Goal: Task Accomplishment & Management: Manage account settings

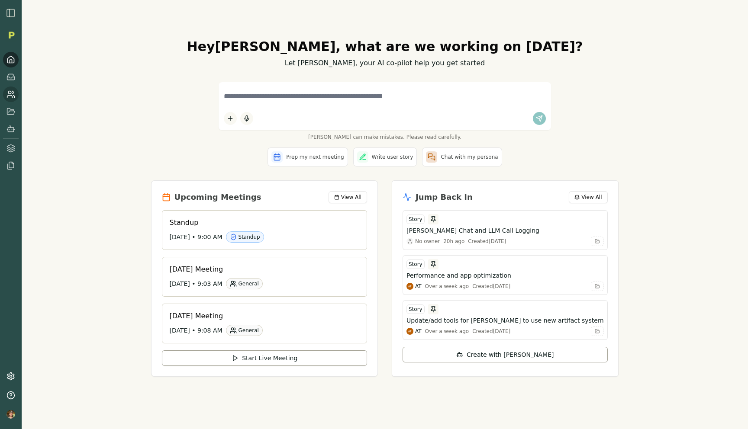
click at [10, 98] on icon at bounding box center [10, 94] width 9 height 9
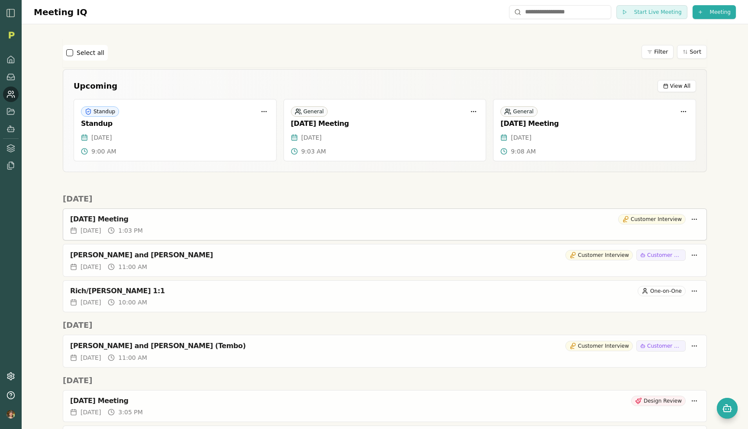
click at [142, 228] on span "1:03 PM" at bounding box center [130, 230] width 24 height 9
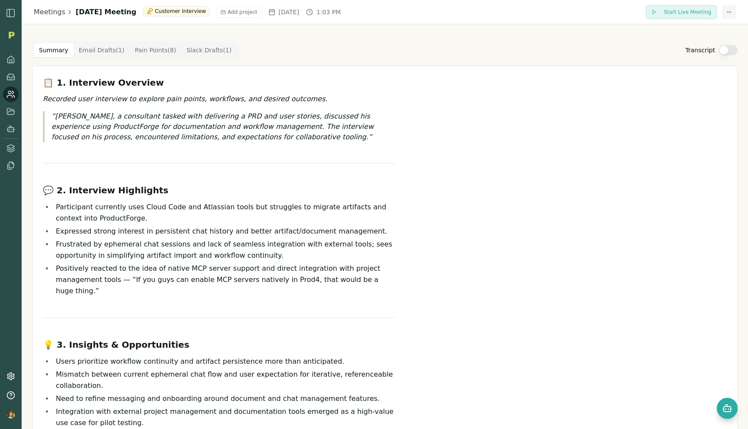
click at [733, 11] on html "Meetings [DATE] Meeting Customer Interview Add project [DATE] 1:03 PM Start Liv…" at bounding box center [374, 214] width 748 height 429
click at [297, 157] on html "Meetings [DATE] Meeting Customer Interview Add project [DATE] 1:03 PM Start Liv…" at bounding box center [374, 214] width 748 height 429
click at [322, 52] on div "Summary Email Drafts ( 1 ) Pain Points ( 8 ) Slack Drafts ( 1 ) Transcript" at bounding box center [385, 50] width 706 height 17
click at [119, 11] on h1 "[DATE] Meeting" at bounding box center [106, 12] width 61 height 10
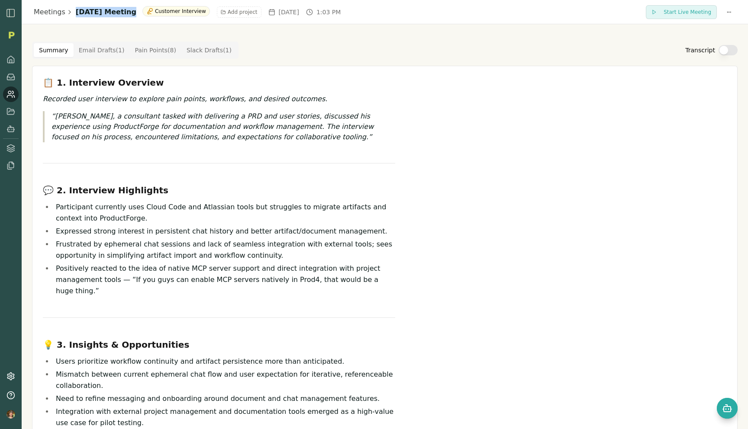
click at [119, 11] on h1 "[DATE] Meeting" at bounding box center [106, 12] width 61 height 10
click at [314, 43] on div "Summary Email Drafts ( 1 ) Pain Points ( 8 ) Slack Drafts ( 1 ) Transcript" at bounding box center [385, 50] width 706 height 17
click at [723, 14] on html "Meetings [DATE] Meeting Customer Interview Add project [DATE] 1:03 PM Start Liv…" at bounding box center [374, 214] width 748 height 429
click at [700, 29] on div "Rename Meeting" at bounding box center [702, 30] width 72 height 14
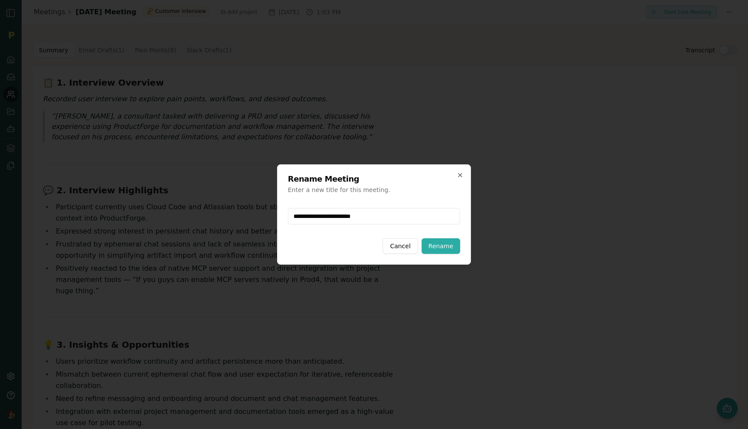
click at [391, 217] on input "**********" at bounding box center [374, 216] width 172 height 16
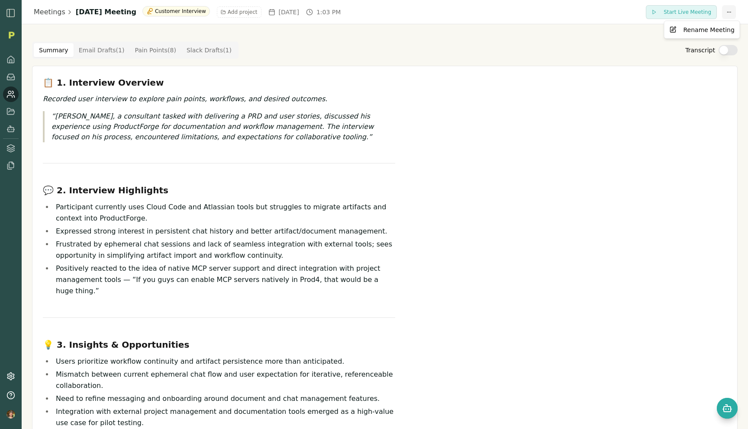
click at [727, 15] on html "Meetings [DATE] Meeting Customer Interview Add project [DATE] 1:03 PM Start Liv…" at bounding box center [374, 214] width 748 height 429
click at [693, 35] on div "Rename Meeting" at bounding box center [702, 30] width 72 height 14
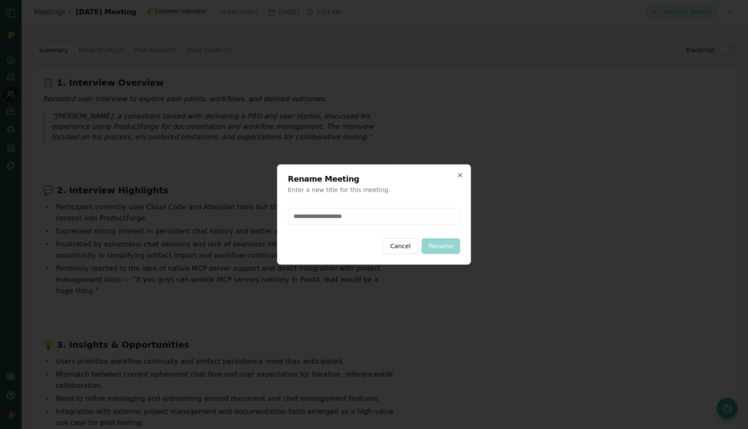
click at [372, 204] on div at bounding box center [374, 216] width 172 height 30
click at [363, 212] on input "text" at bounding box center [374, 216] width 172 height 16
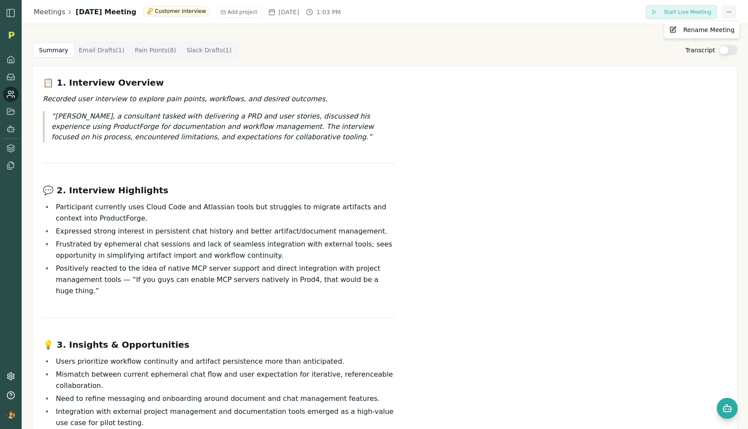
click at [731, 11] on html "Meetings [DATE] Meeting Customer Interview Add project [DATE] 1:03 PM Start Liv…" at bounding box center [374, 214] width 748 height 429
click at [693, 37] on div "Rename Meeting" at bounding box center [702, 30] width 76 height 18
click at [693, 31] on div "Rename Meeting" at bounding box center [702, 30] width 72 height 14
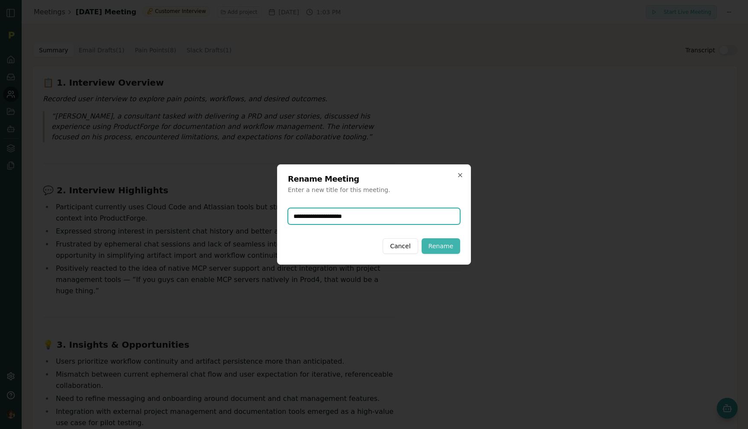
type input "**********"
click at [442, 245] on button "Rename" at bounding box center [441, 247] width 39 height 16
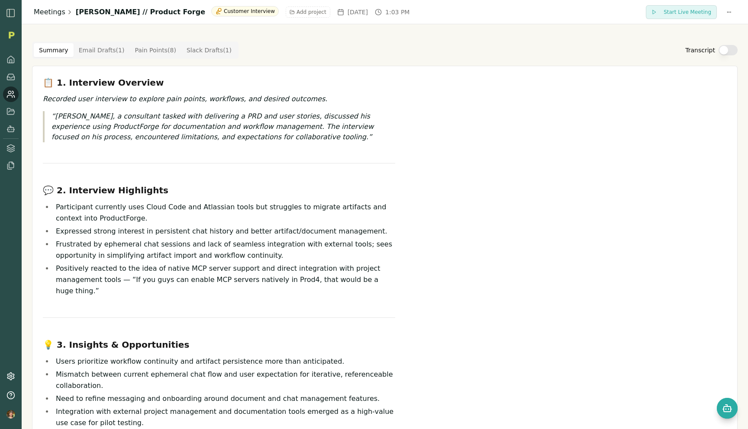
click at [49, 11] on link "Meetings" at bounding box center [50, 12] width 32 height 10
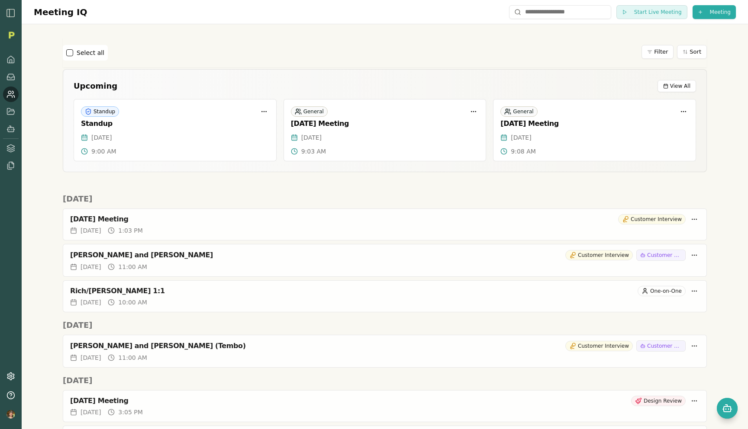
click at [8, 97] on icon at bounding box center [10, 94] width 9 height 9
click at [11, 148] on icon at bounding box center [10, 148] width 9 height 9
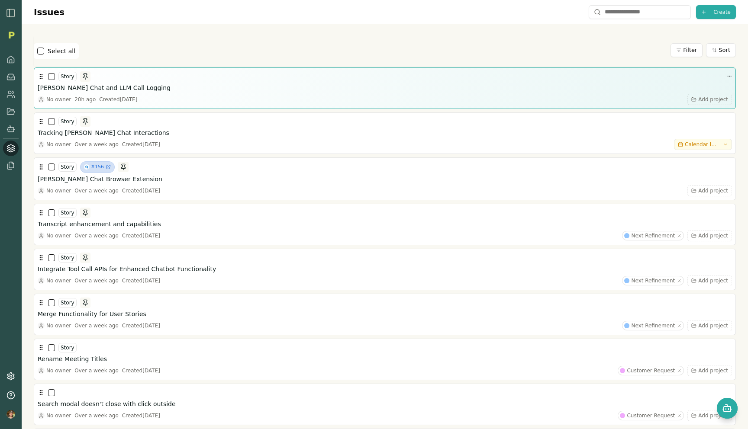
click at [86, 87] on h3 "[PERSON_NAME] Chat and LLM Call Logging" at bounding box center [104, 88] width 133 height 9
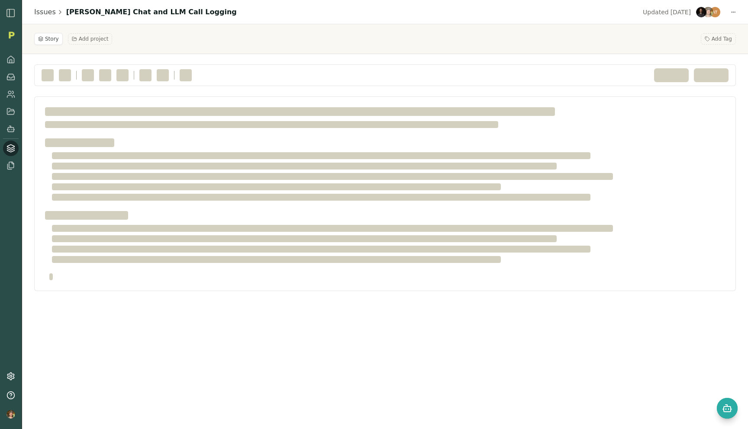
click at [729, 9] on div "Updated [DATE]" at bounding box center [687, 12] width 98 height 12
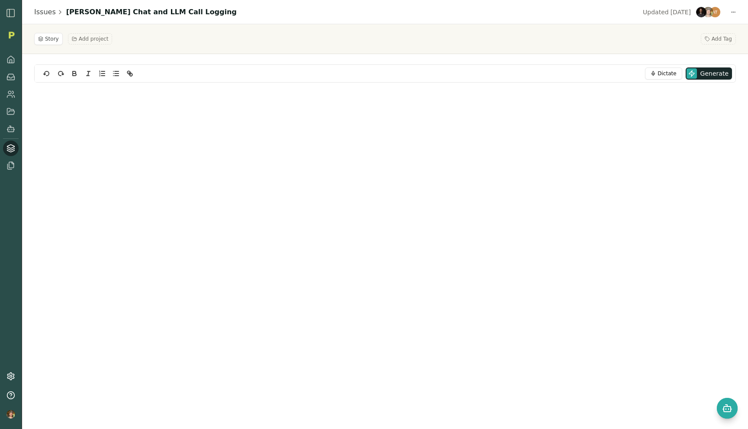
click at [730, 10] on div "Updated [DATE]" at bounding box center [687, 12] width 98 height 12
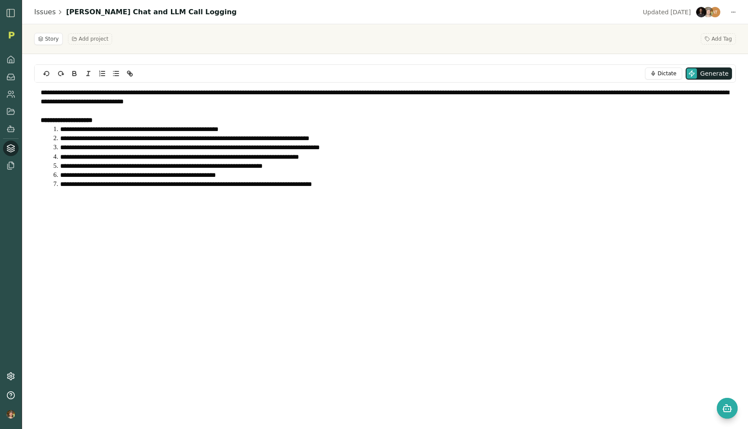
click at [730, 10] on div "Updated [DATE]" at bounding box center [687, 12] width 98 height 12
click at [734, 12] on html "**********" at bounding box center [374, 214] width 748 height 429
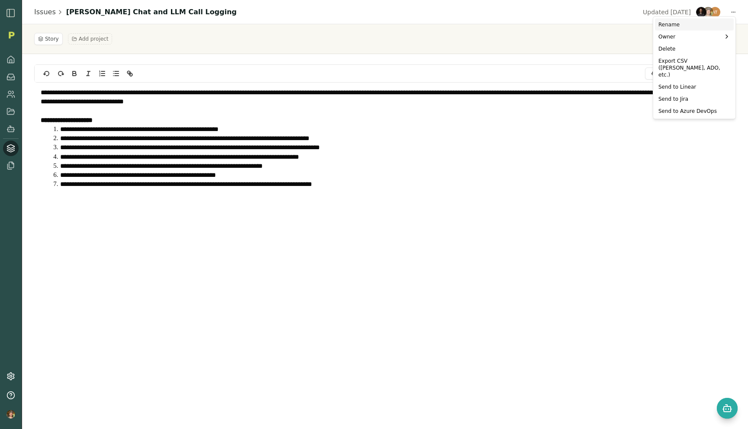
click at [671, 25] on div "Rename" at bounding box center [694, 25] width 79 height 12
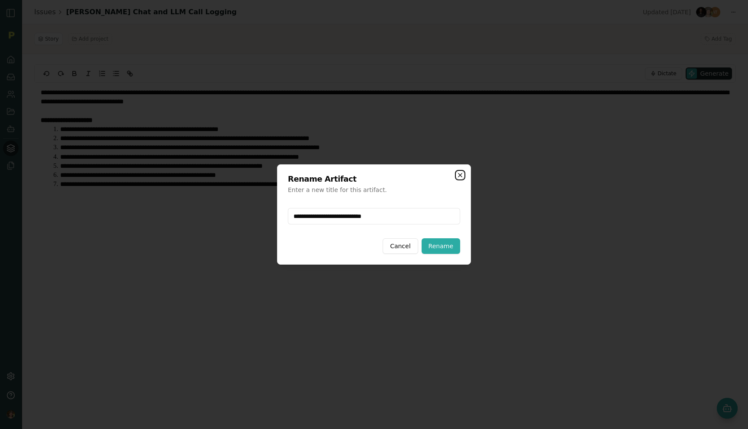
click at [461, 174] on icon "button" at bounding box center [459, 175] width 3 height 3
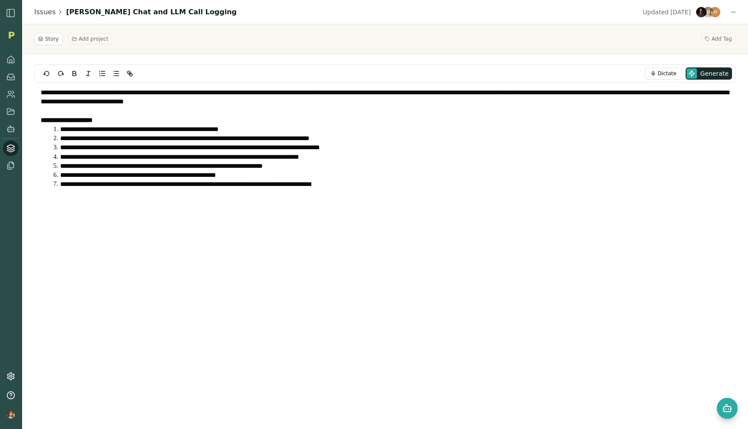
click at [731, 14] on div "Updated [DATE] Updated by [PERSON_NAME] [DATE] Updated by [PERSON_NAME] [DATE] …" at bounding box center [687, 12] width 98 height 12
click at [731, 13] on div "Updated [DATE]" at bounding box center [687, 12] width 98 height 12
click at [734, 8] on div "Updated [DATE]" at bounding box center [687, 12] width 98 height 12
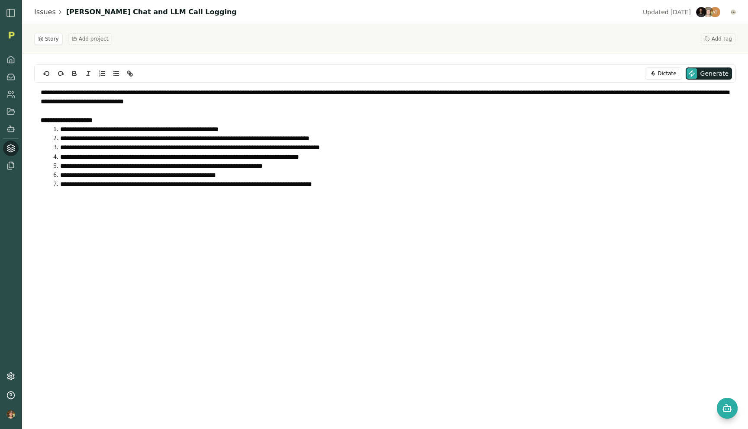
click at [734, 10] on html "**********" at bounding box center [374, 214] width 748 height 429
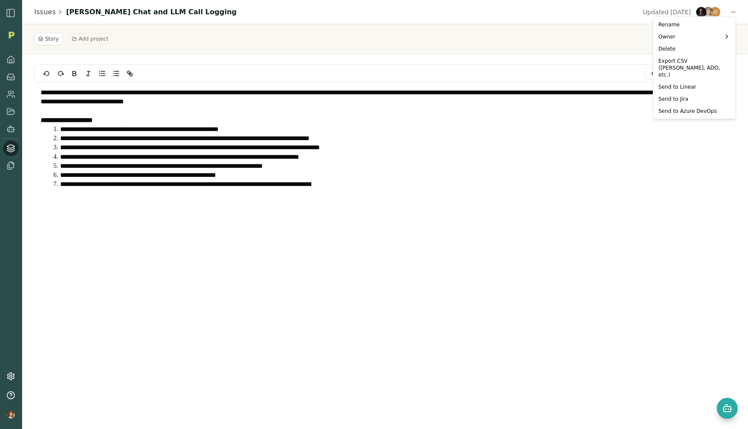
click at [251, 45] on html "**********" at bounding box center [374, 214] width 748 height 429
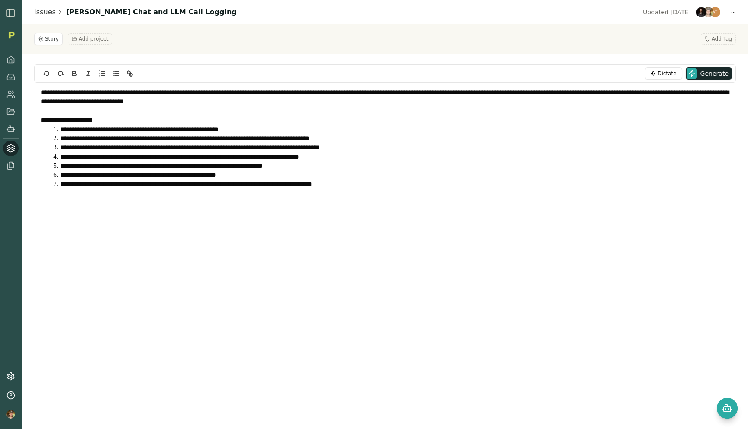
click at [135, 13] on h1 "[PERSON_NAME] Chat and LLM Call Logging" at bounding box center [151, 12] width 171 height 10
click at [175, 17] on div "Issues [PERSON_NAME] Chat and LLM Call Logging Updated [DATE]" at bounding box center [385, 12] width 702 height 12
click at [10, 97] on icon at bounding box center [10, 94] width 9 height 9
